Goal: Task Accomplishment & Management: Manage account settings

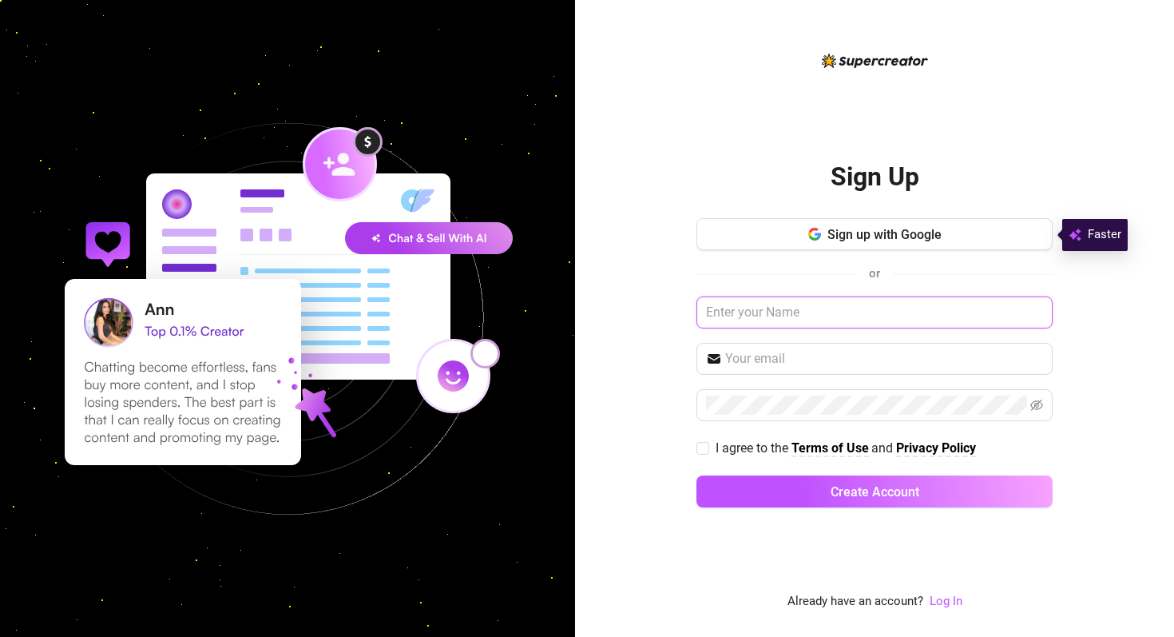
click at [725, 315] on input "text" at bounding box center [875, 312] width 356 height 32
click at [887, 235] on span "Sign up with Google" at bounding box center [885, 234] width 114 height 15
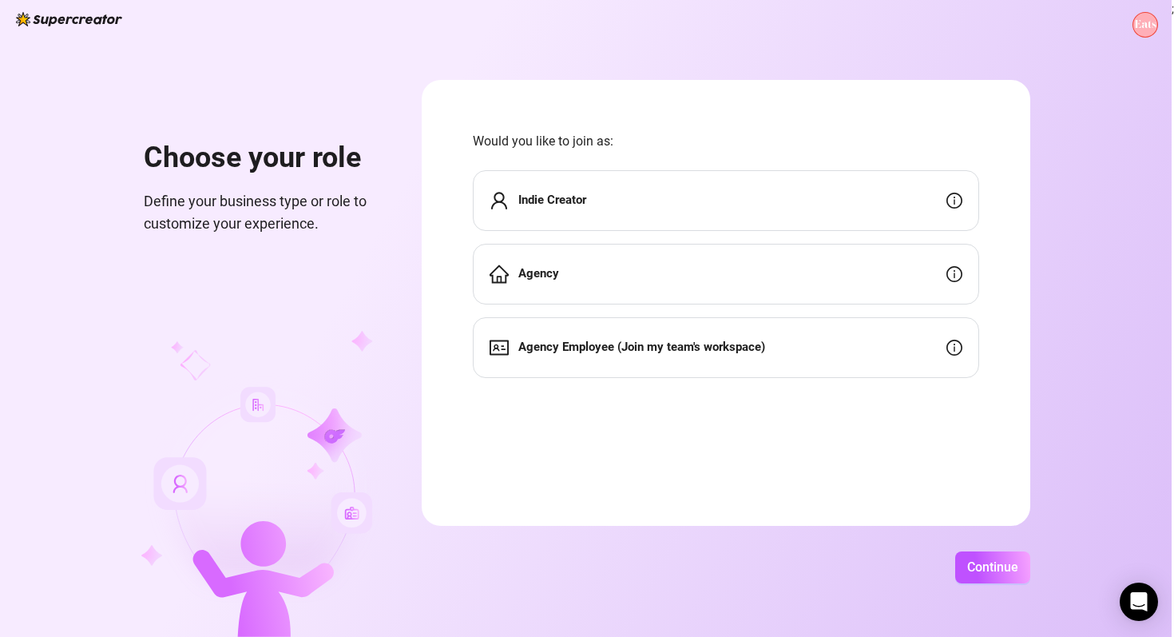
click at [660, 276] on div "Agency" at bounding box center [726, 274] width 506 height 61
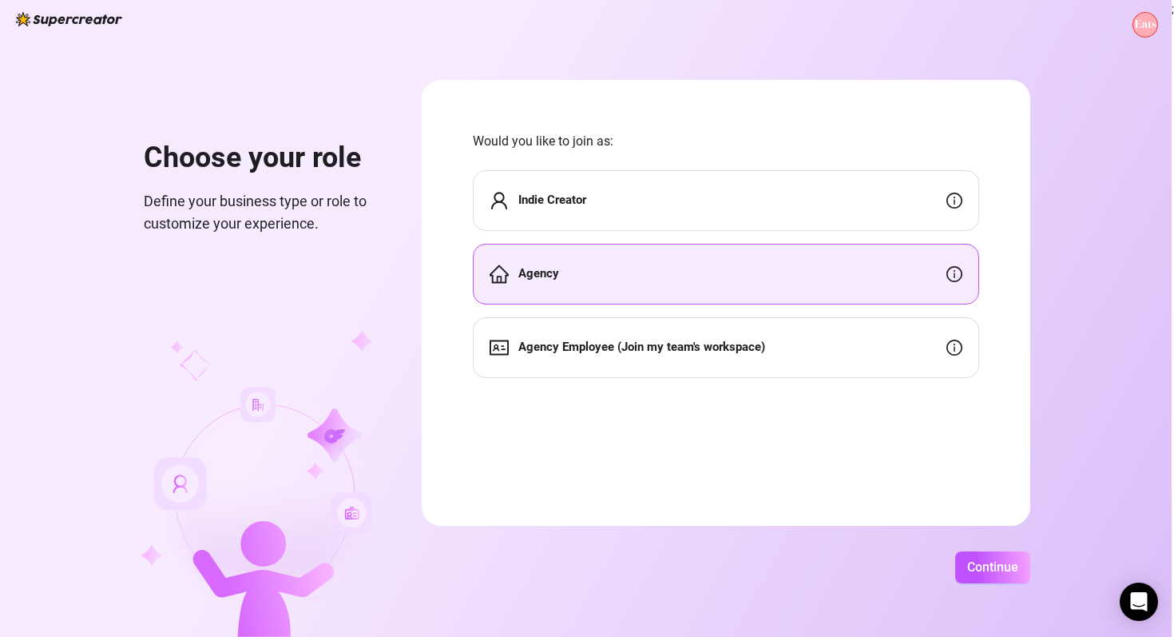
click at [685, 351] on strong "Agency Employee (Join my team's workspace)" at bounding box center [641, 346] width 247 height 14
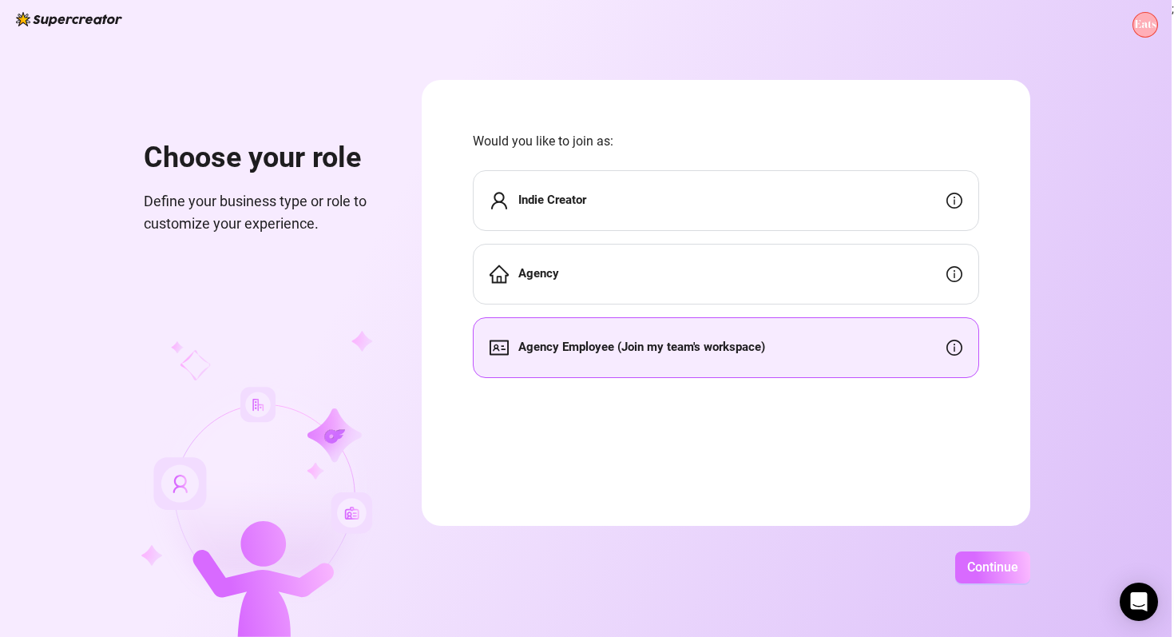
click at [988, 574] on button "Continue" at bounding box center [992, 567] width 75 height 32
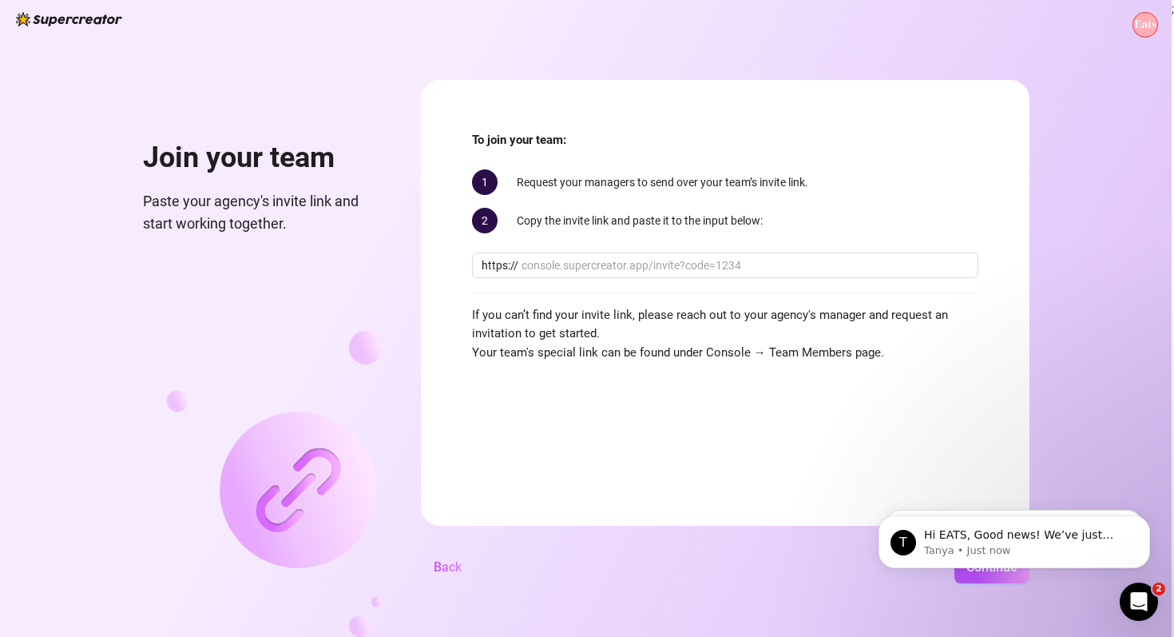
click at [562, 54] on div "Join your team Paste your agency's invite link and start working together. To j…" at bounding box center [586, 318] width 1172 height 637
click at [598, 272] on input "text" at bounding box center [745, 265] width 447 height 18
paste input "[DOMAIN_NAME][URL]"
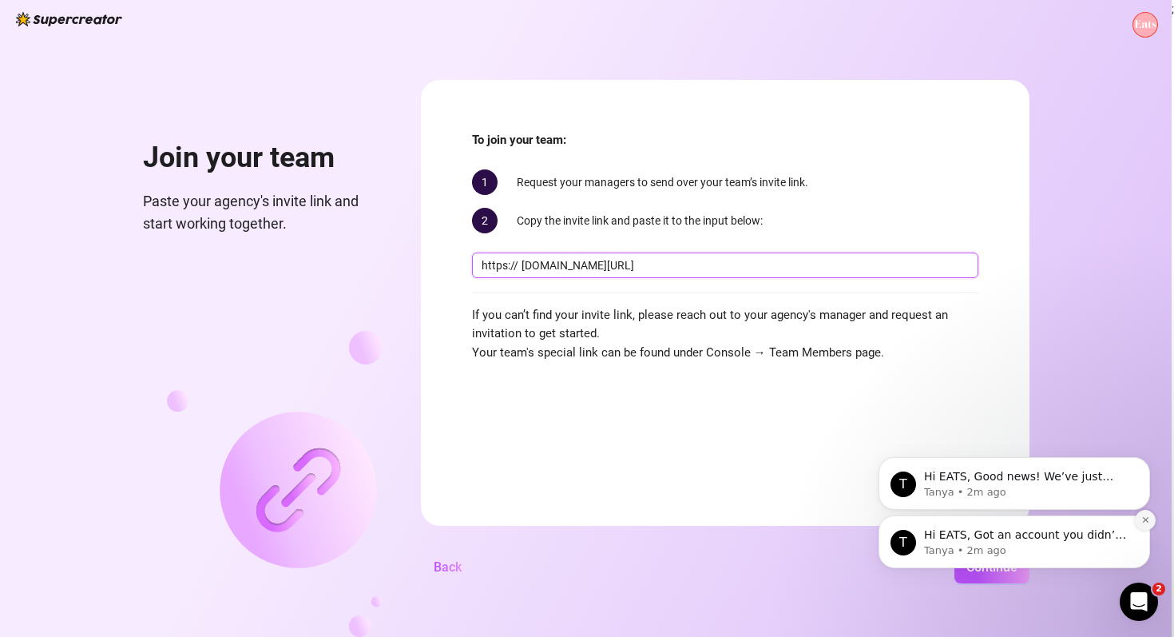
type input "[DOMAIN_NAME][URL]"
click at [1142, 521] on icon "Dismiss notification" at bounding box center [1145, 519] width 9 height 9
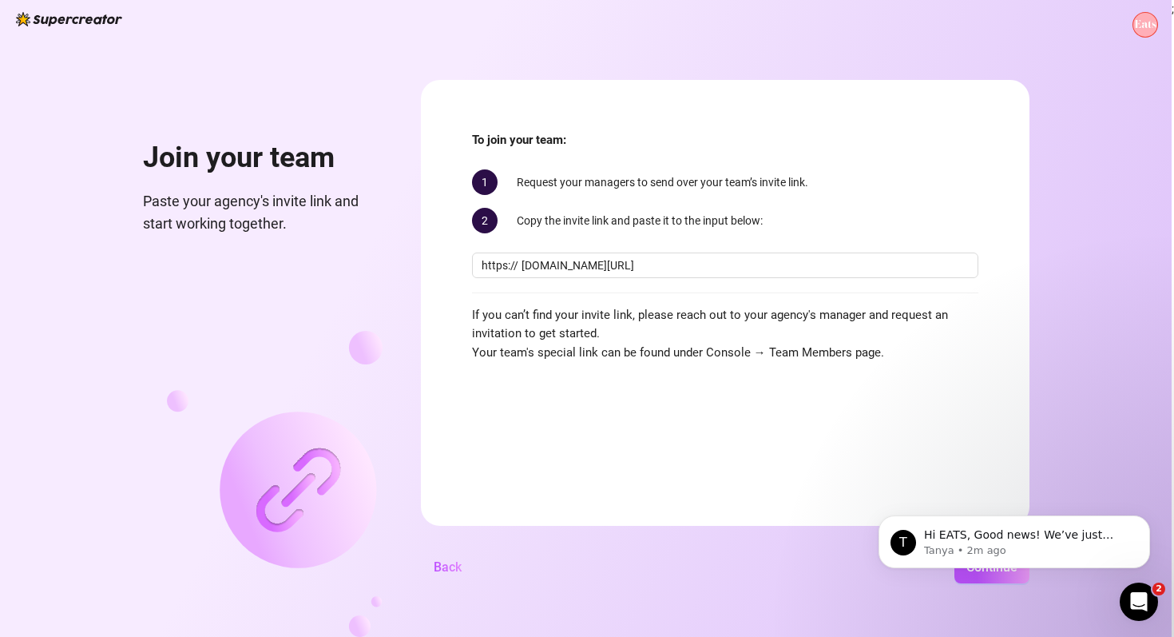
scroll to position [0, 0]
click at [1142, 522] on icon "Dismiss notification" at bounding box center [1145, 519] width 9 height 9
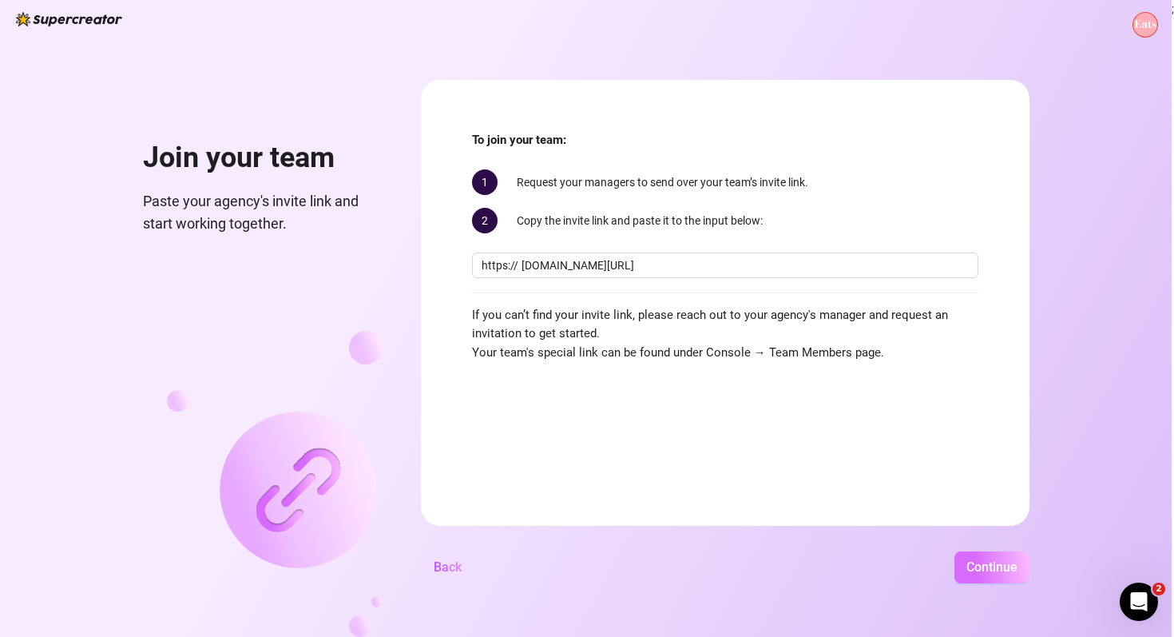
click at [1002, 568] on span "Continue" at bounding box center [992, 566] width 51 height 15
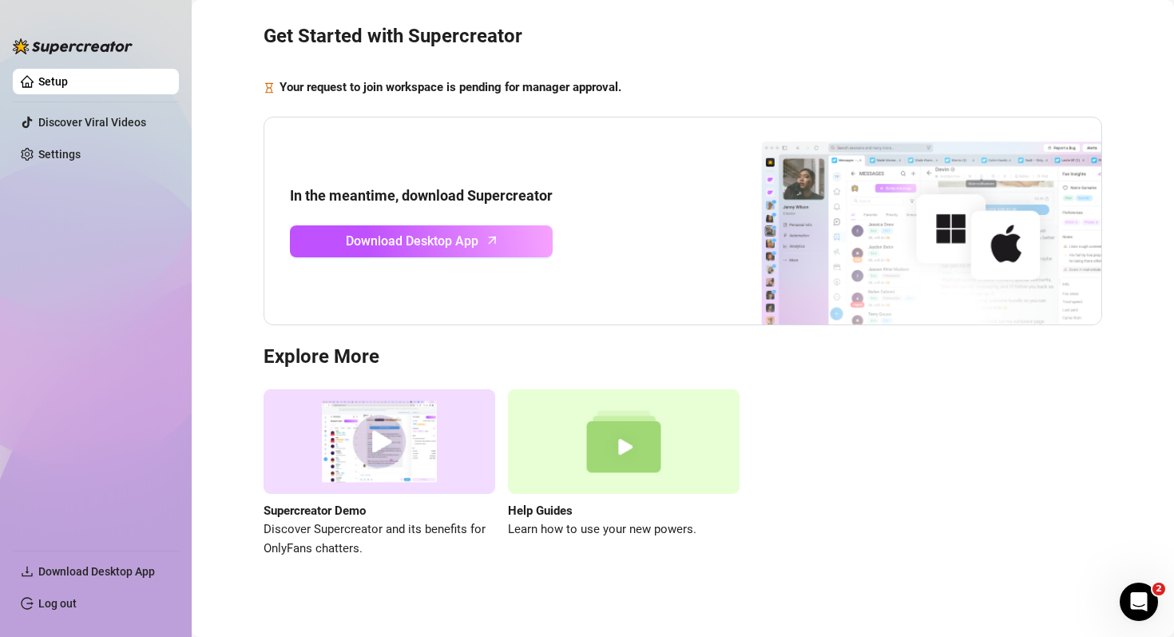
scroll to position [48, 0]
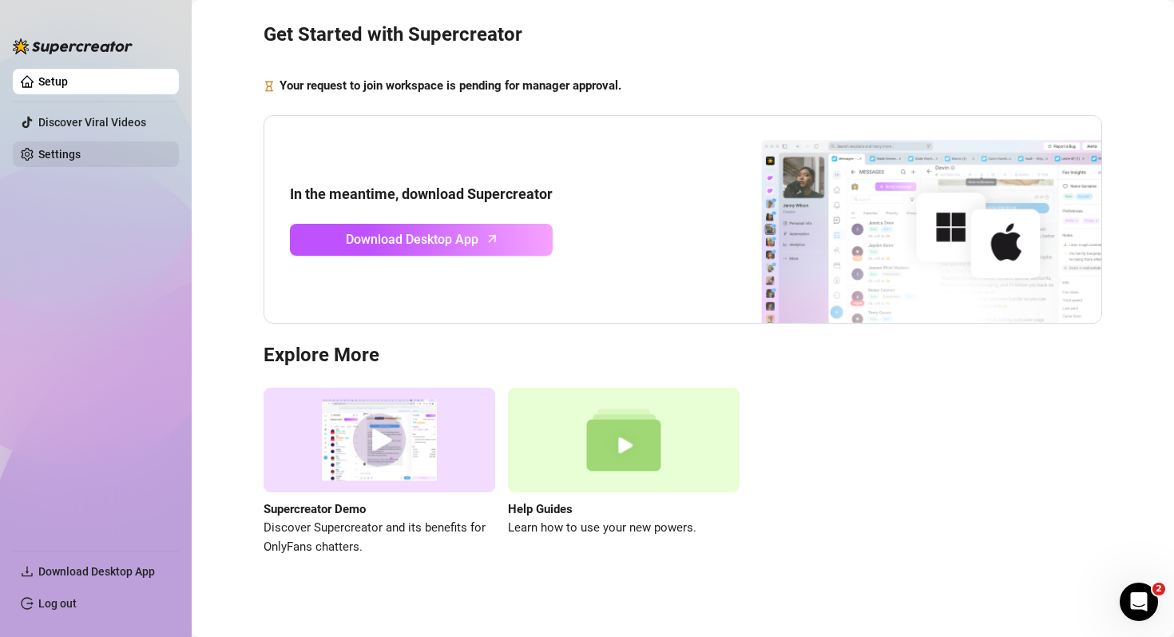
click at [81, 148] on link "Settings" at bounding box center [59, 154] width 42 height 13
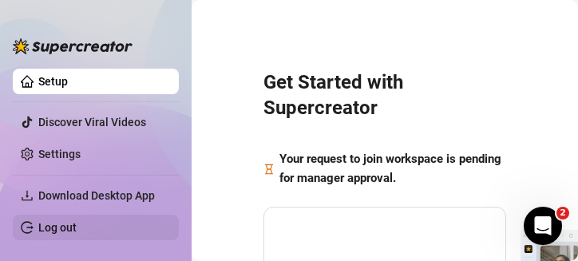
click at [62, 225] on link "Log out" at bounding box center [57, 227] width 38 height 13
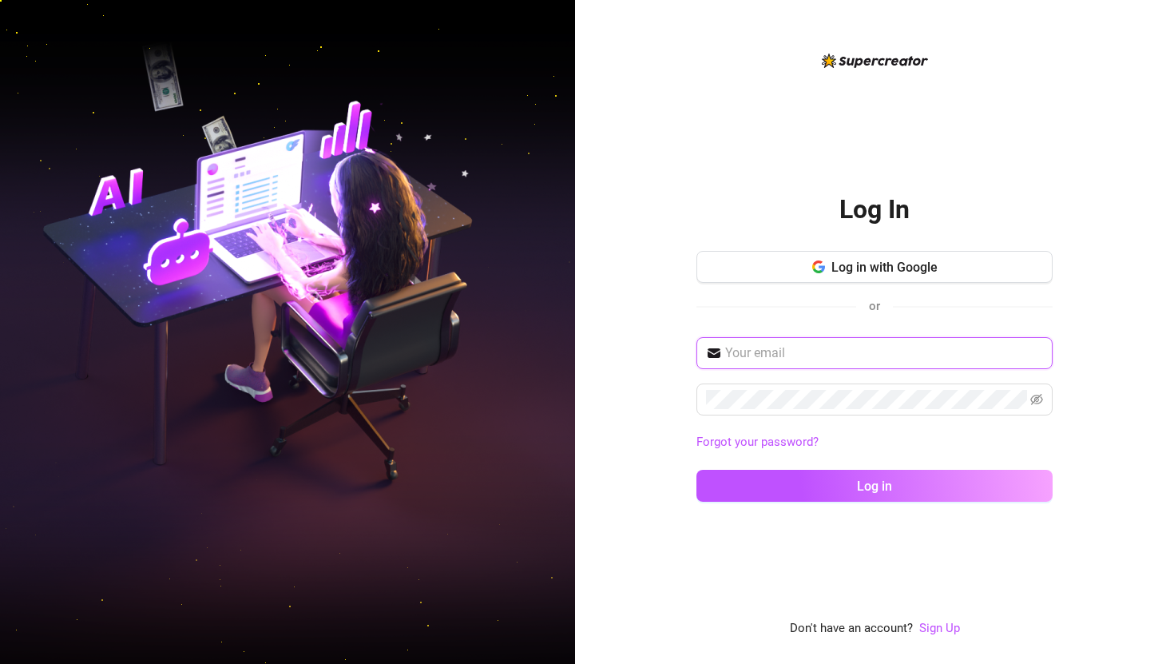
click at [753, 350] on input "text" at bounding box center [884, 352] width 318 height 19
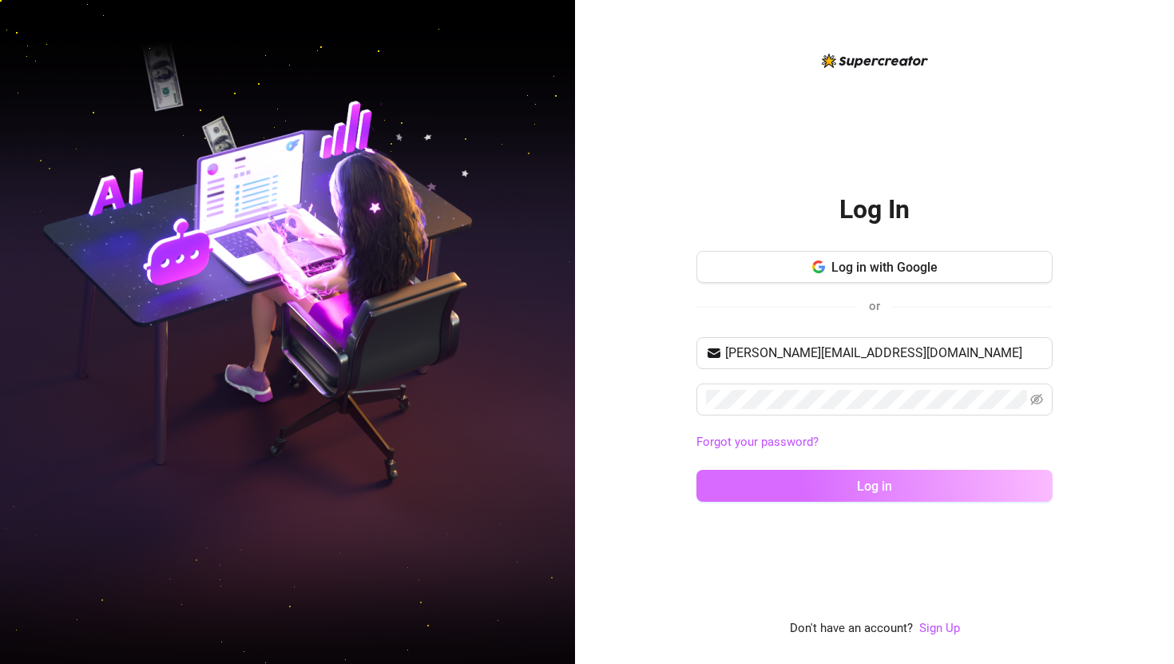
click at [852, 491] on button "Log in" at bounding box center [875, 486] width 356 height 32
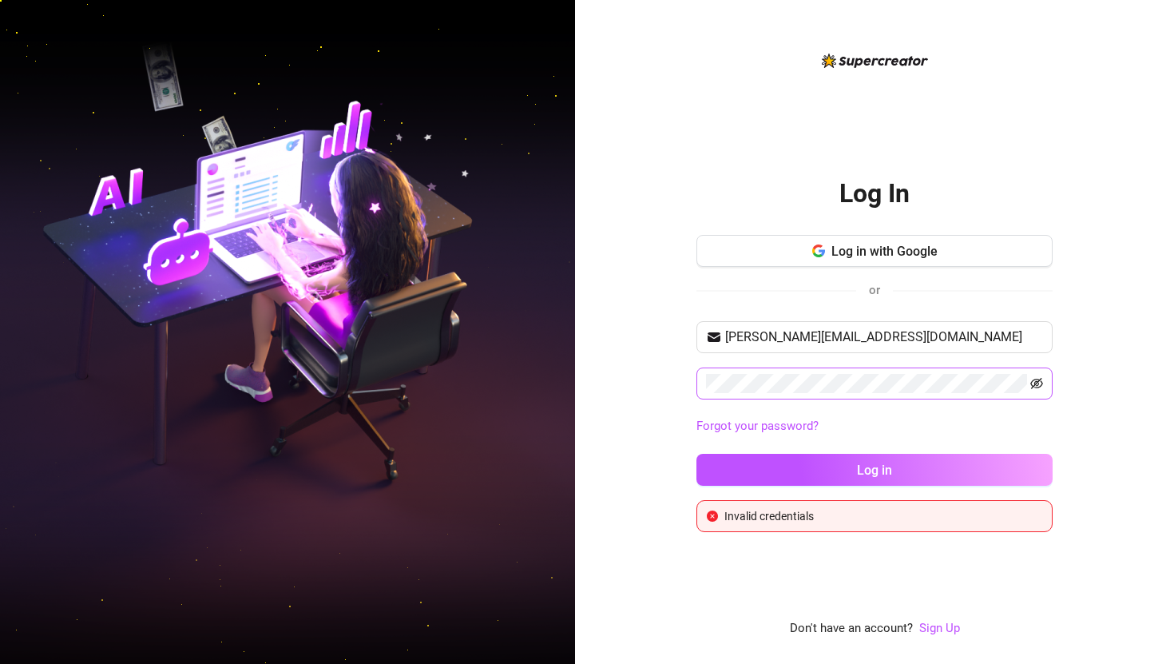
click at [1037, 379] on icon "eye-invisible" at bounding box center [1036, 383] width 13 height 13
click at [734, 336] on input "[PERSON_NAME][EMAIL_ADDRESS][DOMAIN_NAME]" at bounding box center [884, 337] width 318 height 19
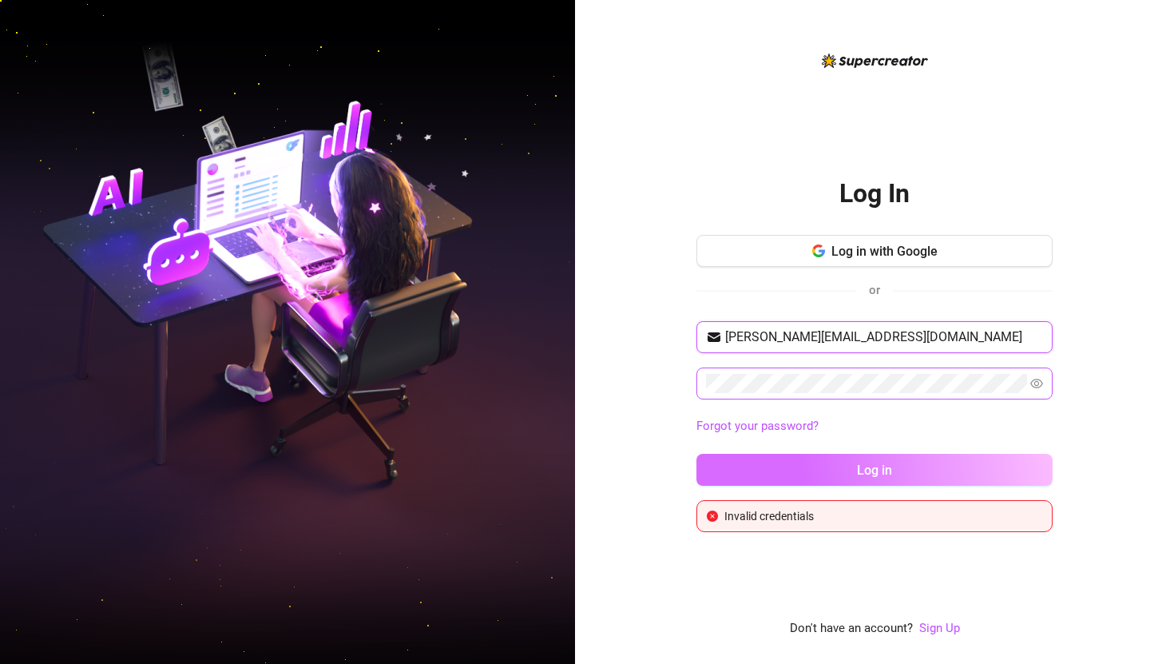
type input "[PERSON_NAME][EMAIL_ADDRESS][DOMAIN_NAME]"
click at [836, 464] on button "Log in" at bounding box center [875, 470] width 356 height 32
